Goal: Transaction & Acquisition: Purchase product/service

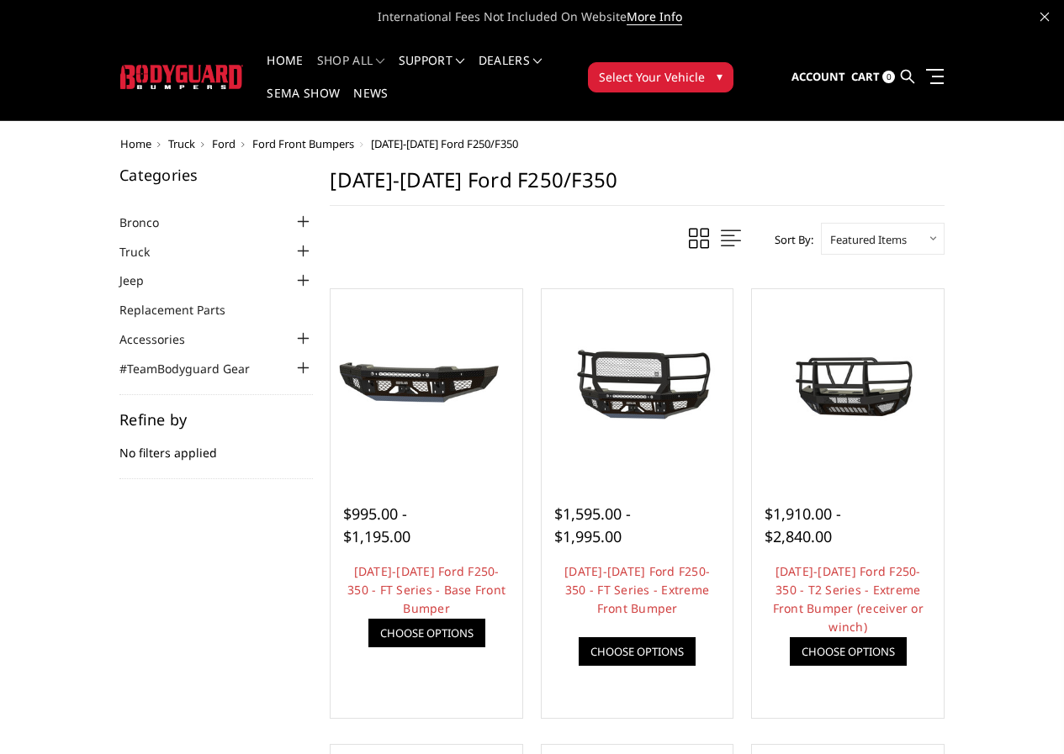
click at [293, 241] on div at bounding box center [303, 251] width 20 height 20
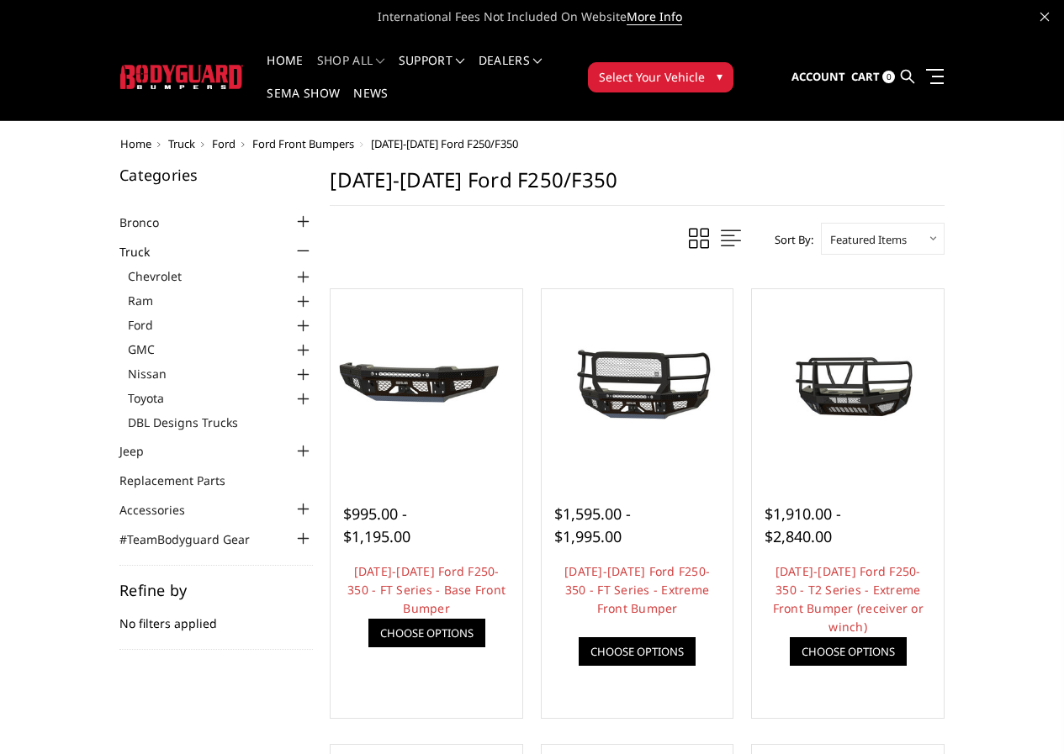
click at [293, 316] on div at bounding box center [303, 326] width 20 height 20
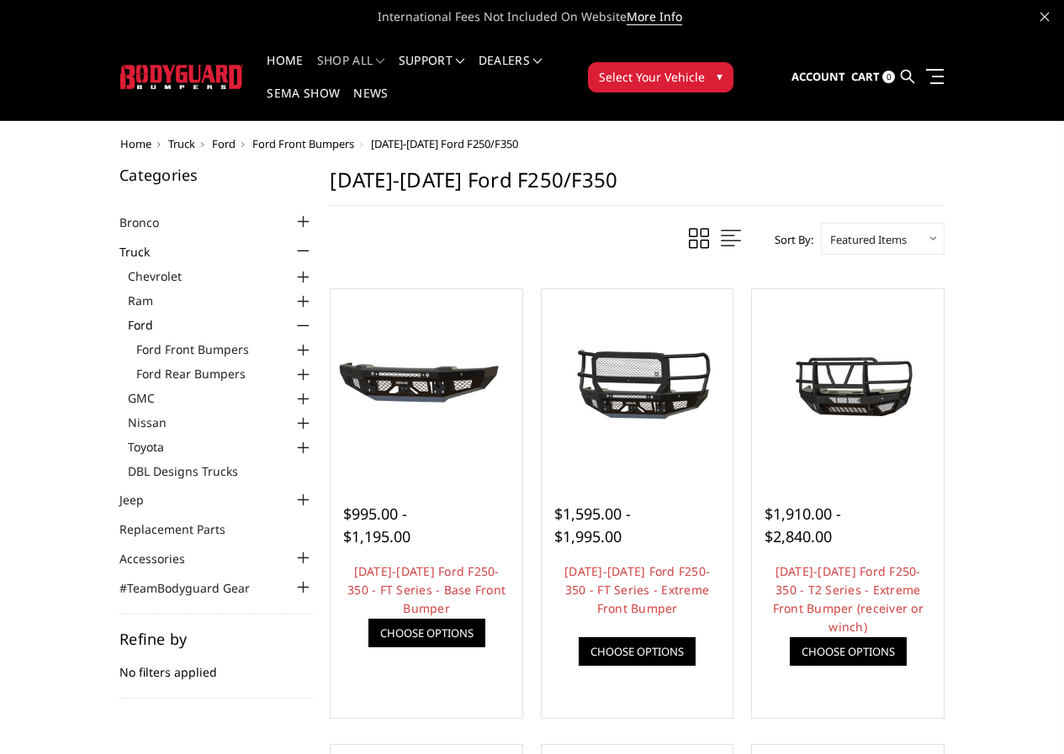
click at [293, 365] on div at bounding box center [303, 375] width 20 height 20
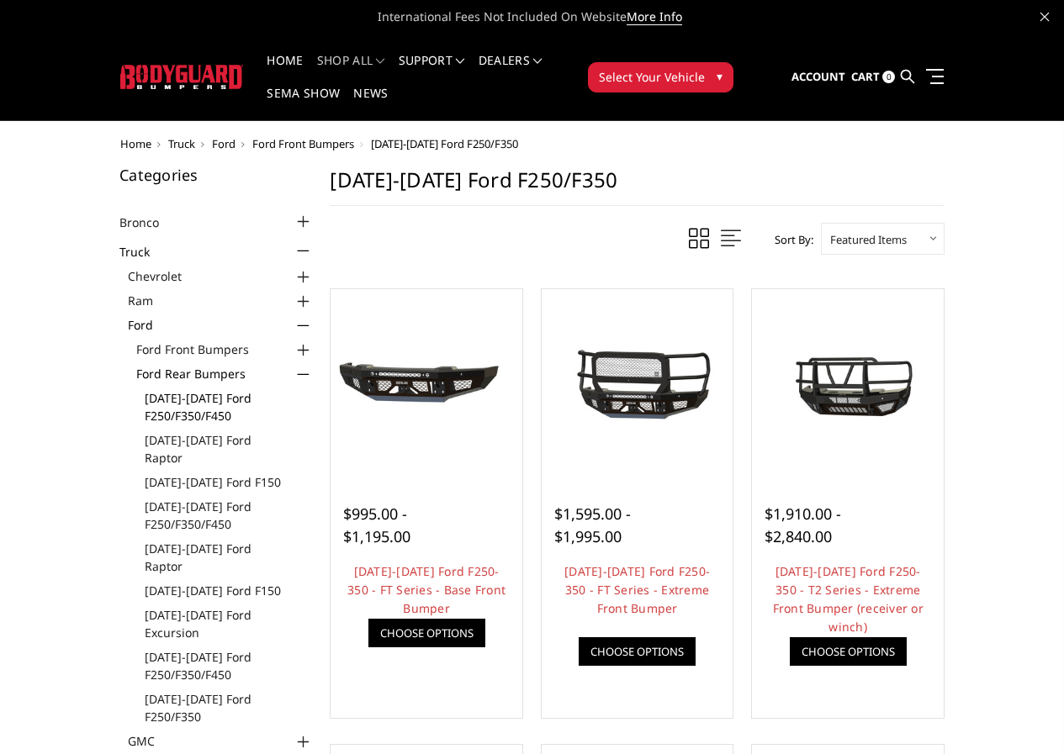
click at [145, 389] on link "[DATE]-[DATE] Ford F250/F350/F450" at bounding box center [229, 406] width 168 height 35
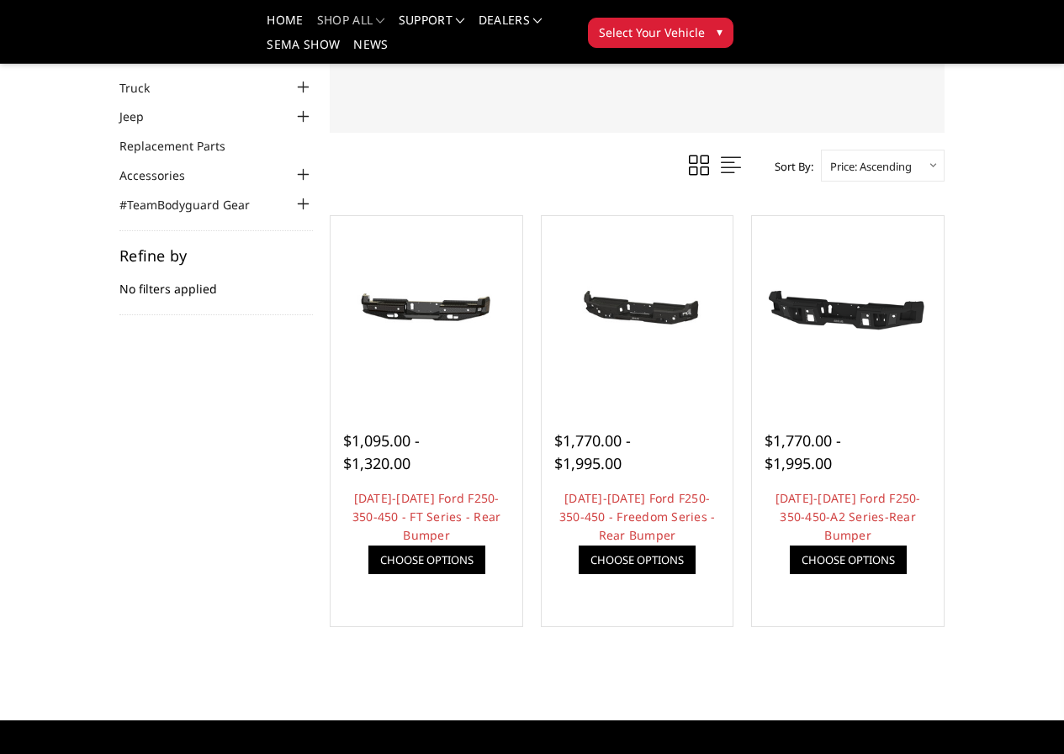
scroll to position [252, 0]
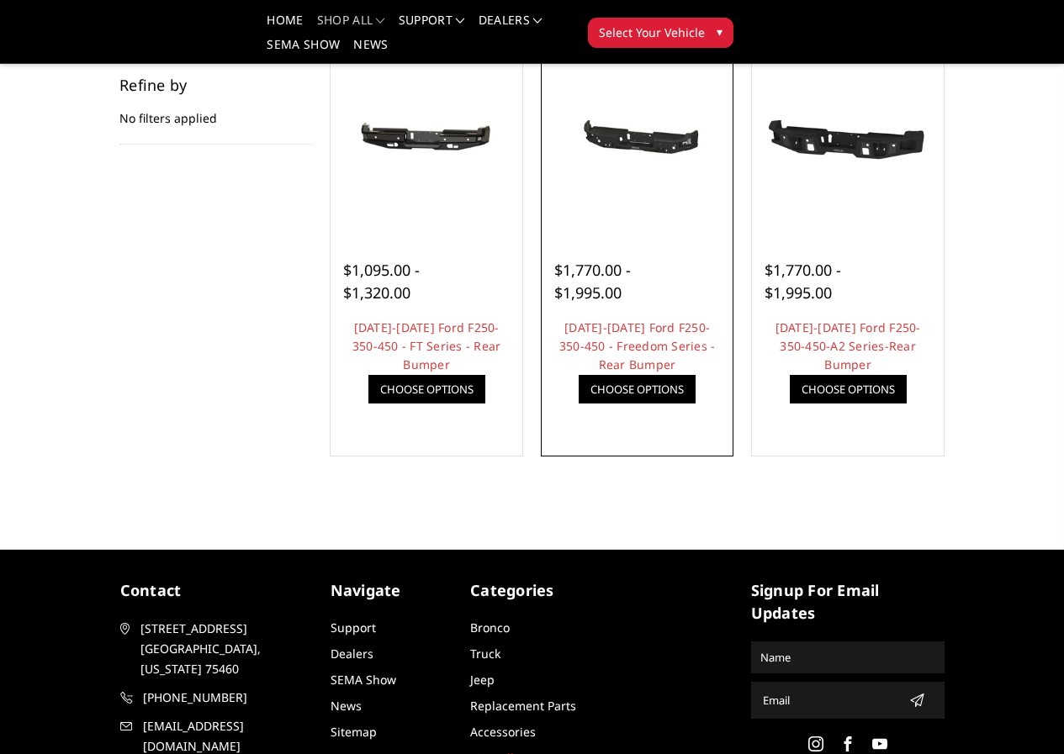
click at [0, 0] on img at bounding box center [0, 0] width 0 height 0
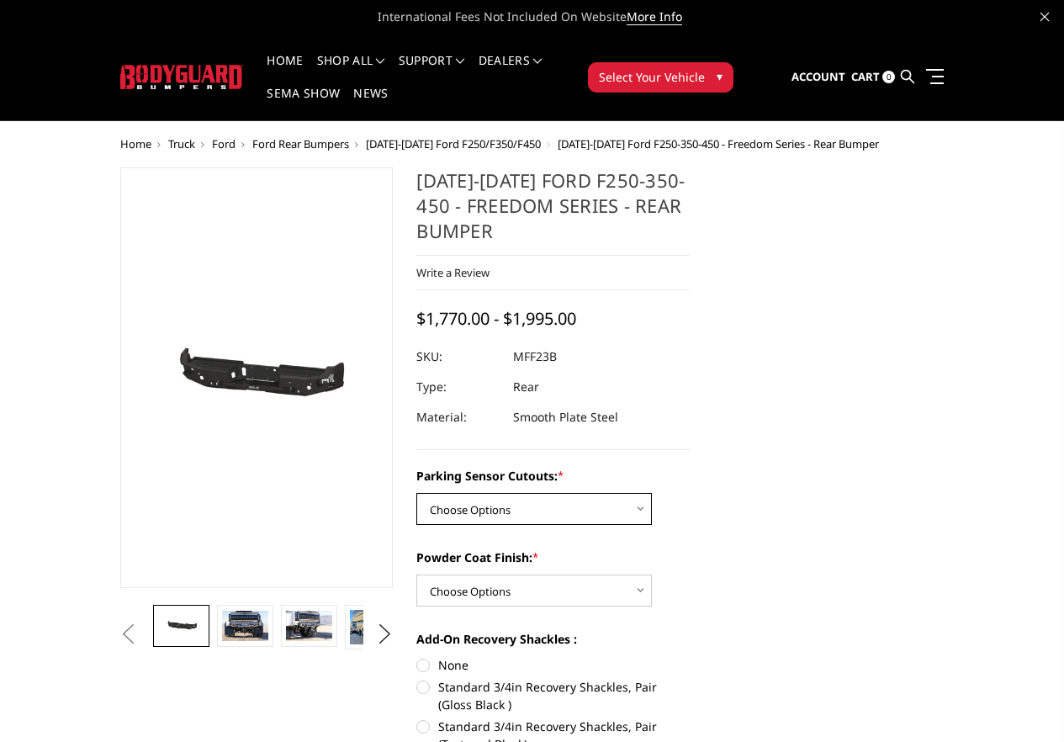
click at [624, 493] on select "Choose Options No - Without Parking Sensor Cutouts Yes - With Parking Sensor Cu…" at bounding box center [533, 509] width 235 height 32
select select "2559"
click at [416, 493] on select "Choose Options No - Without Parking Sensor Cutouts Yes - With Parking Sensor Cu…" at bounding box center [533, 509] width 235 height 32
click at [701, 489] on section "2023-2025 Ford F250-350-450 - Freedom Series - Rear Bumper Write a Review Write…" at bounding box center [552, 665] width 297 height 997
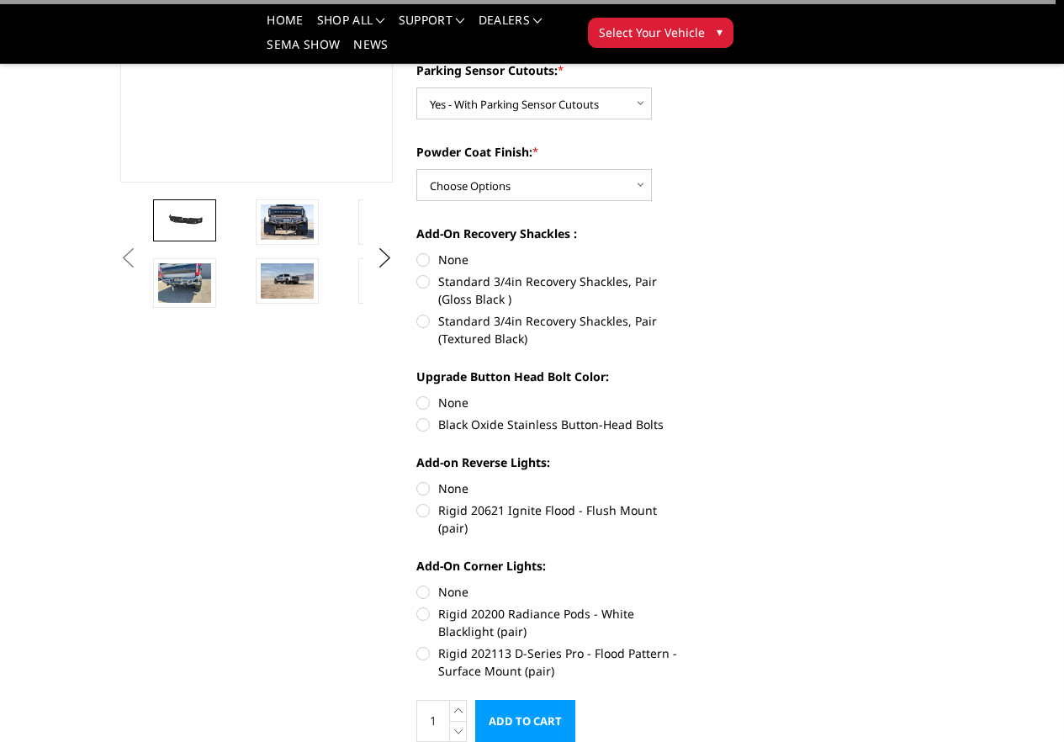
scroll to position [336, 0]
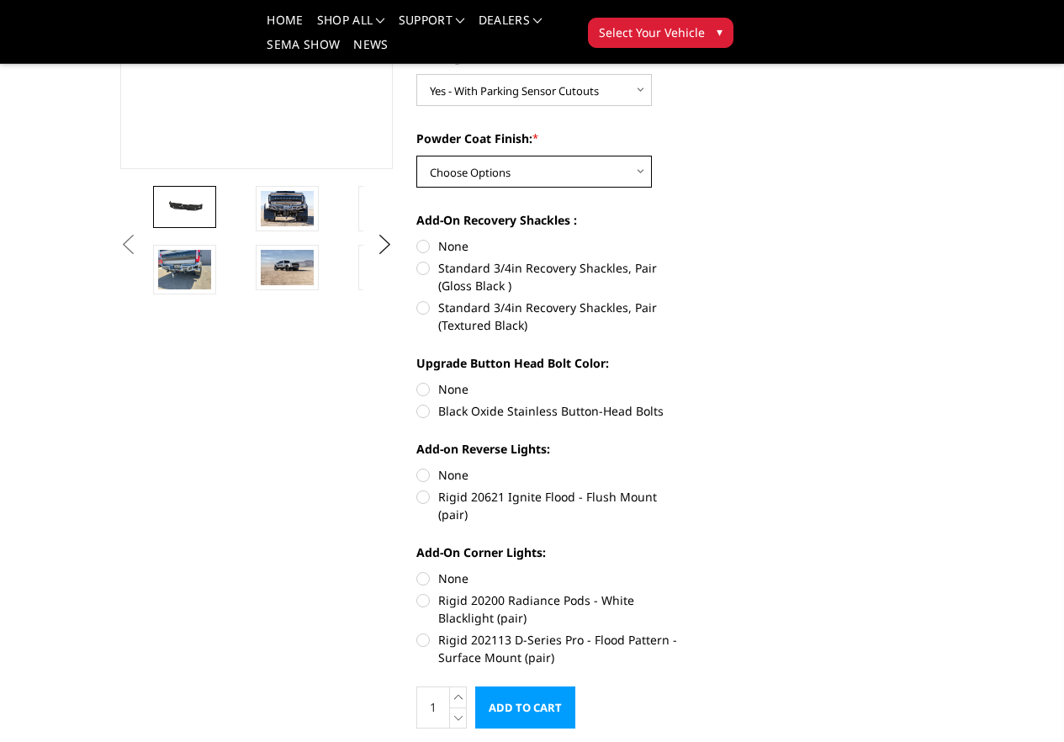
click at [521, 156] on select "Choose Options Bare Metal Textured Black Powder Coat" at bounding box center [533, 172] width 235 height 32
select select "2561"
click at [416, 156] on select "Choose Options Bare Metal Textured Black Powder Coat" at bounding box center [533, 172] width 235 height 32
click at [689, 354] on label "Upgrade Button Head Bolt Color:" at bounding box center [552, 363] width 273 height 18
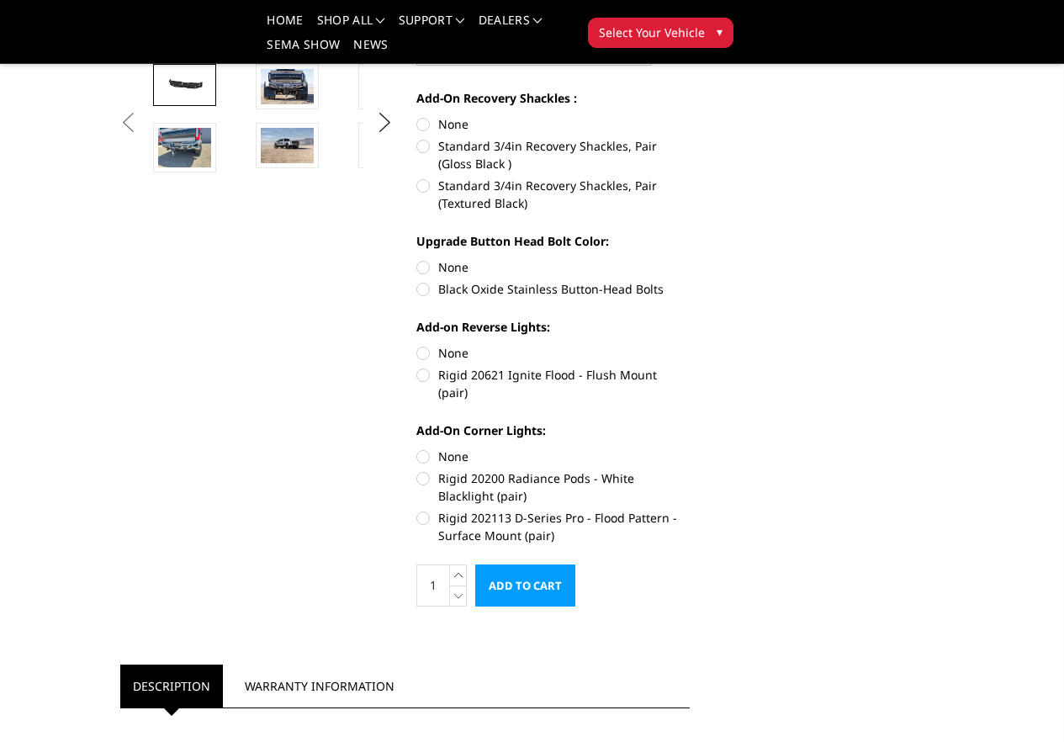
scroll to position [420, 0]
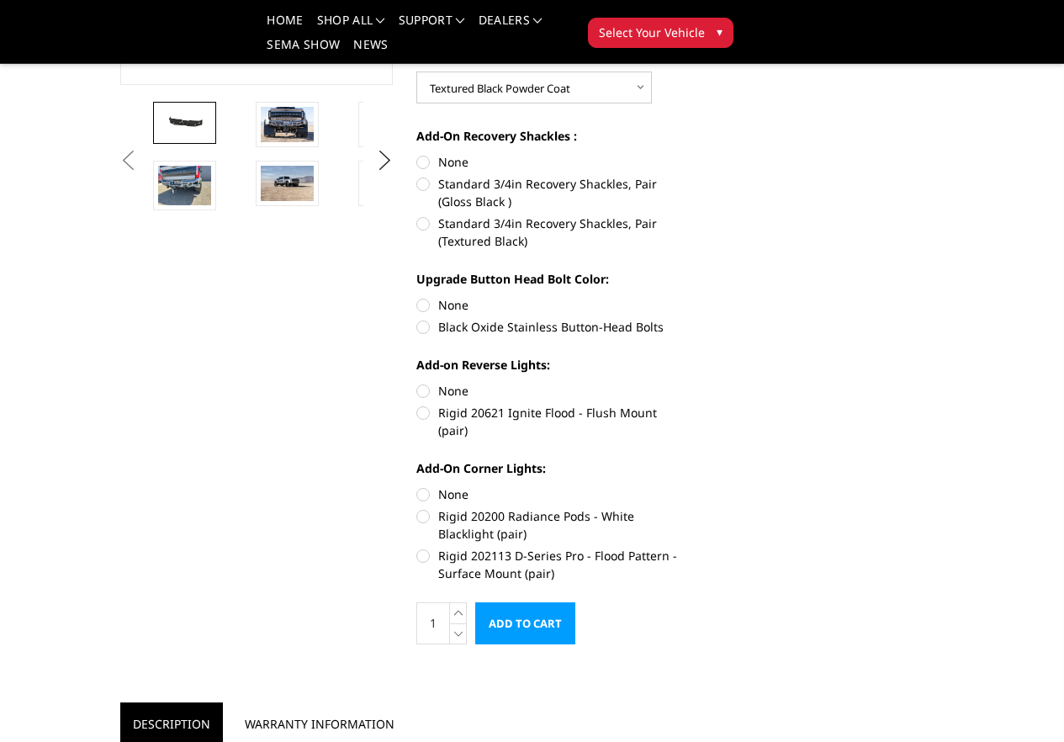
click at [465, 146] on img at bounding box center [491, 127] width 53 height 40
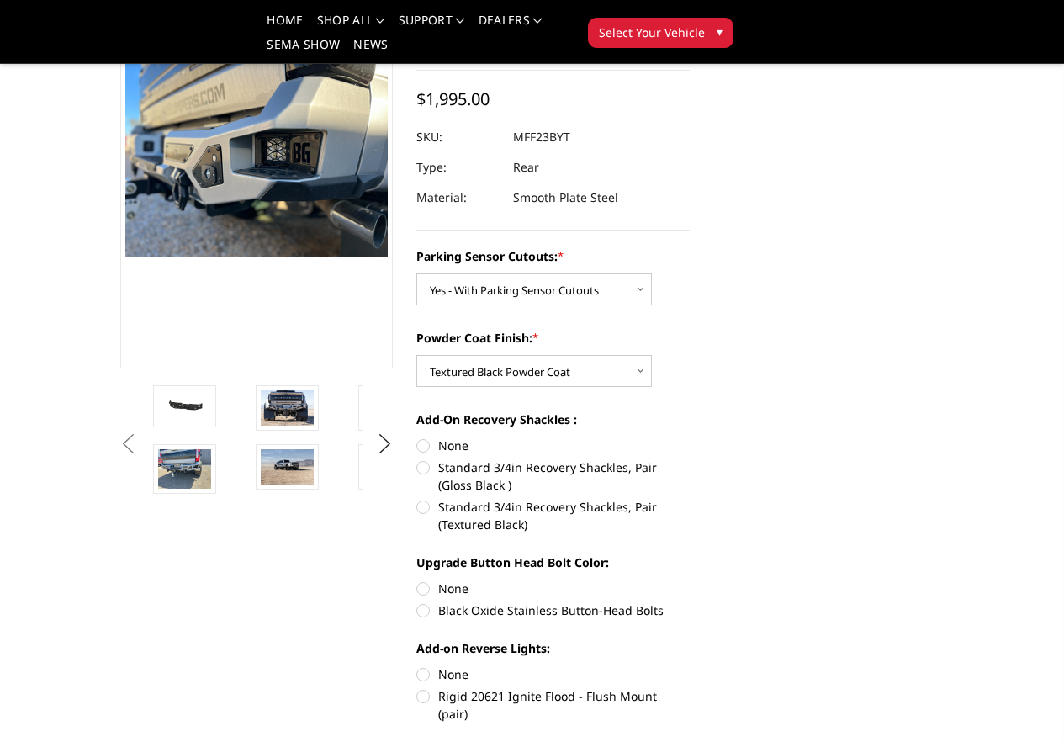
scroll to position [119, 0]
